Goal: Task Accomplishment & Management: Complete application form

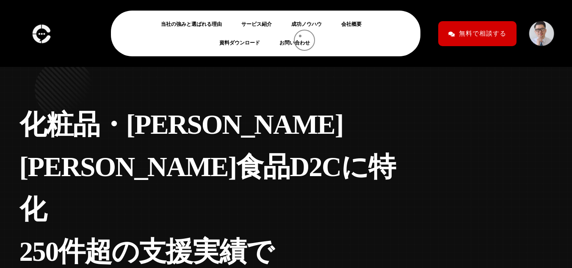
click at [300, 36] on li "お問い合わせ" at bounding box center [295, 42] width 41 height 19
click at [296, 45] on link "お問い合わせ" at bounding box center [297, 43] width 37 height 10
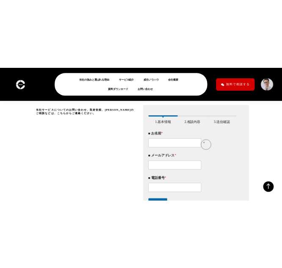
scroll to position [127, 0]
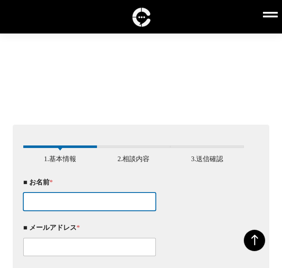
click at [54, 197] on input "■ お名前 *" at bounding box center [89, 201] width 133 height 18
type input "今尾　龍世"
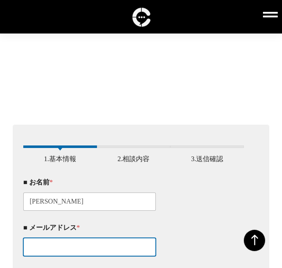
type input "alliance@jdnw.jp"
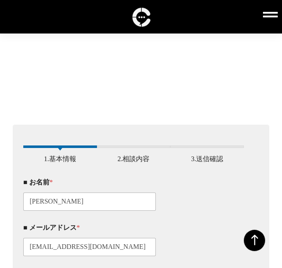
type input "07014919818"
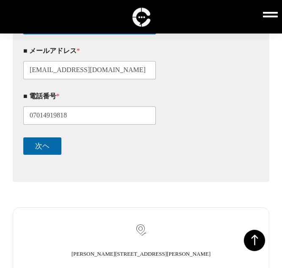
scroll to position [304, 0]
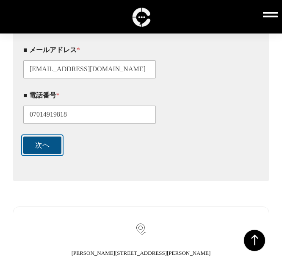
click at [55, 151] on button "次ヘ" at bounding box center [42, 144] width 38 height 17
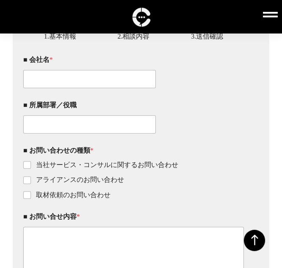
scroll to position [245, 0]
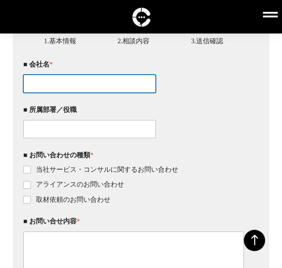
click at [70, 82] on input "■ 会社名 *" at bounding box center [89, 84] width 133 height 18
type input "インサイトセールス"
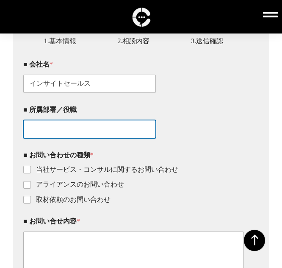
click at [53, 135] on input "■ 所属部署／役職" at bounding box center [89, 129] width 133 height 18
paste input "クラウドコンサルティング局"
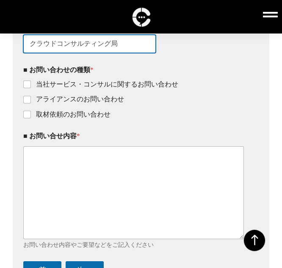
scroll to position [329, 0]
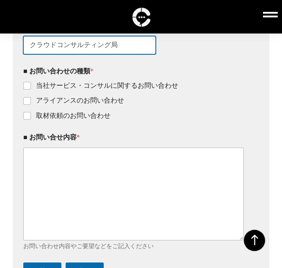
type input "クラウドコンサルティング局"
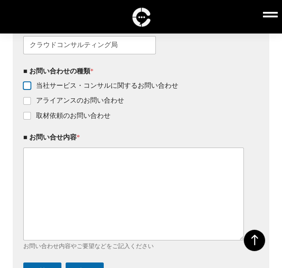
click at [30, 89] on input "当社サービス・コンサルに関するお問い合わせ" at bounding box center [27, 86] width 7 height 7
checkbox input "true"
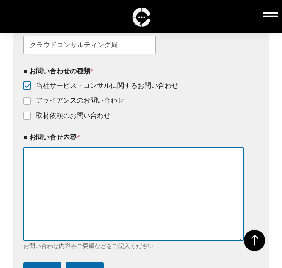
click at [38, 162] on textarea "■ お問い合せ内容 *" at bounding box center [133, 193] width 221 height 93
click at [80, 188] on textarea "■ お問い合せ内容 *" at bounding box center [133, 193] width 221 height 93
paste textarea ""クリームチームマーケティング合同会社 山口尚大様 インサイトセールスの今尾と申します。 FBアカウントを拝見し、非常に興味を持ちご連絡しました。 貴社の東京…"
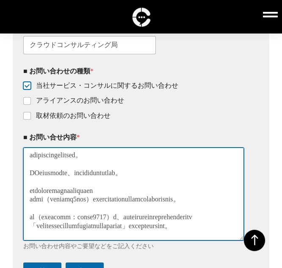
scroll to position [0, 0]
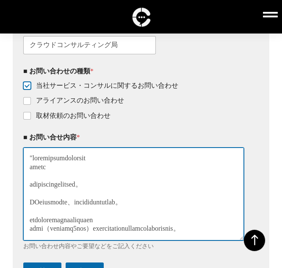
click at [35, 161] on textarea "■ お問い合せ内容 *" at bounding box center [133, 193] width 221 height 93
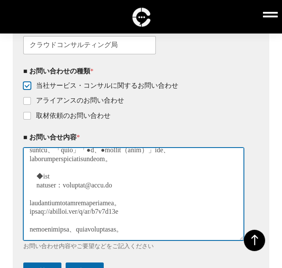
scroll to position [184, 0]
type textarea "クリームチームマーケティング合同会社 山口尚大様 インサイトセールスの今尾と申します。 FBアカウントを拝見し、非常に興味を持ちご連絡しました。 貴社の東京都…"
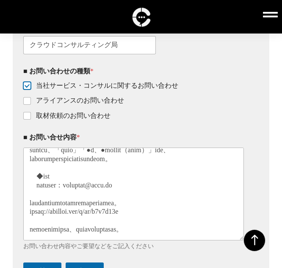
click at [199, 249] on div "お問い合わせ内容やご要望などをご記入ください" at bounding box center [133, 245] width 221 height 7
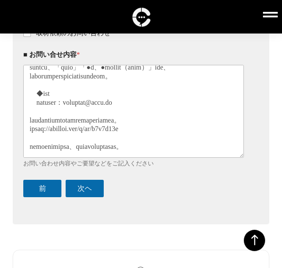
scroll to position [413, 0]
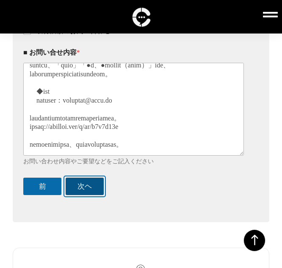
click at [82, 195] on button "次ヘ" at bounding box center [85, 185] width 38 height 17
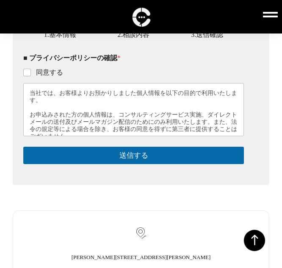
scroll to position [245, 0]
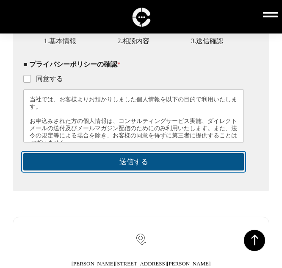
click at [155, 162] on button "送信する" at bounding box center [133, 161] width 221 height 17
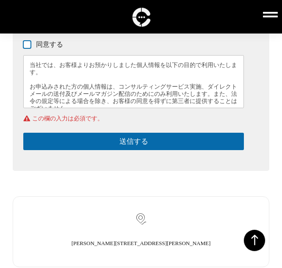
scroll to position [278, 0]
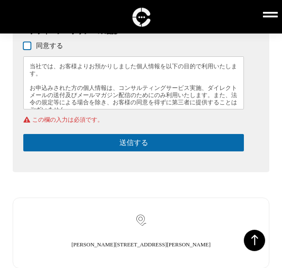
click at [26, 50] on input "同意する" at bounding box center [27, 46] width 7 height 7
checkbox input "true"
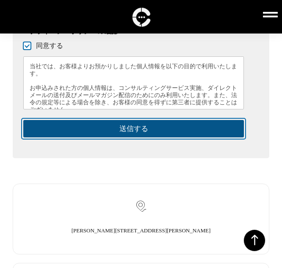
click at [122, 132] on button "送信する" at bounding box center [133, 128] width 221 height 17
